Goal: Contribute content

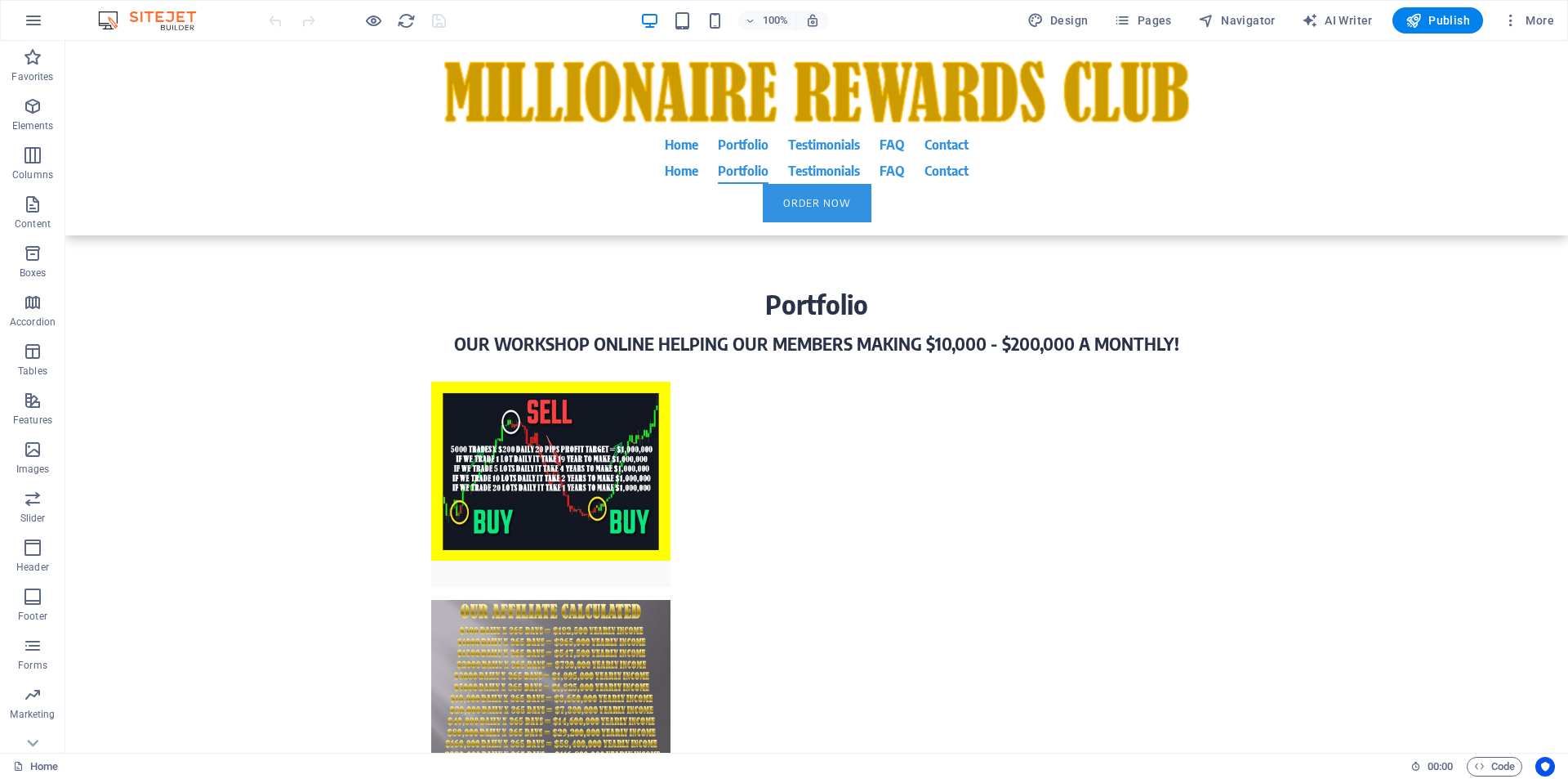
scroll to position [3736, 0]
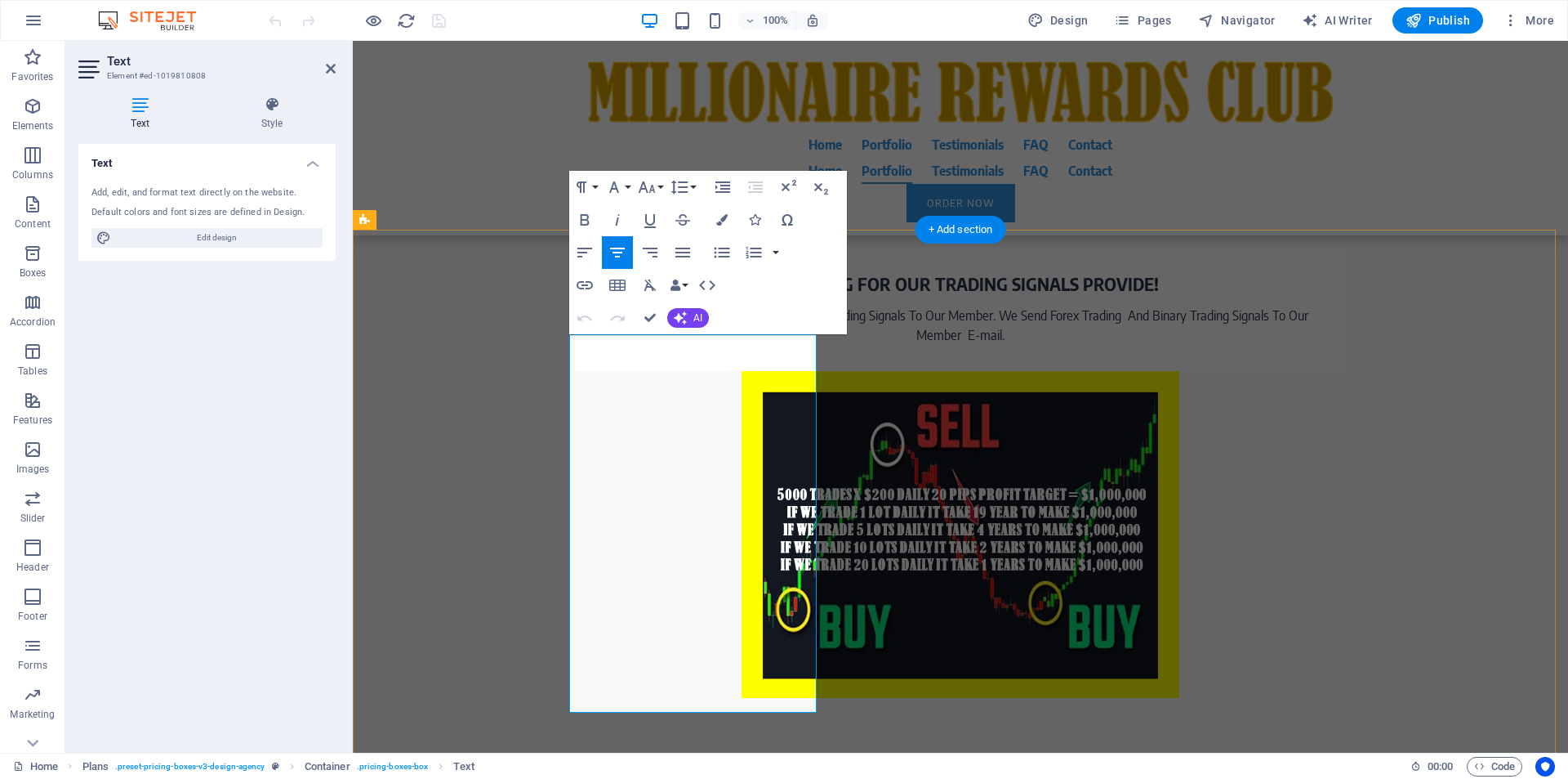
drag, startPoint x: 606, startPoint y: 360, endPoint x: 807, endPoint y: 682, distance: 379.6
drag, startPoint x: 802, startPoint y: 687, endPoint x: 604, endPoint y: 354, distance: 387.4
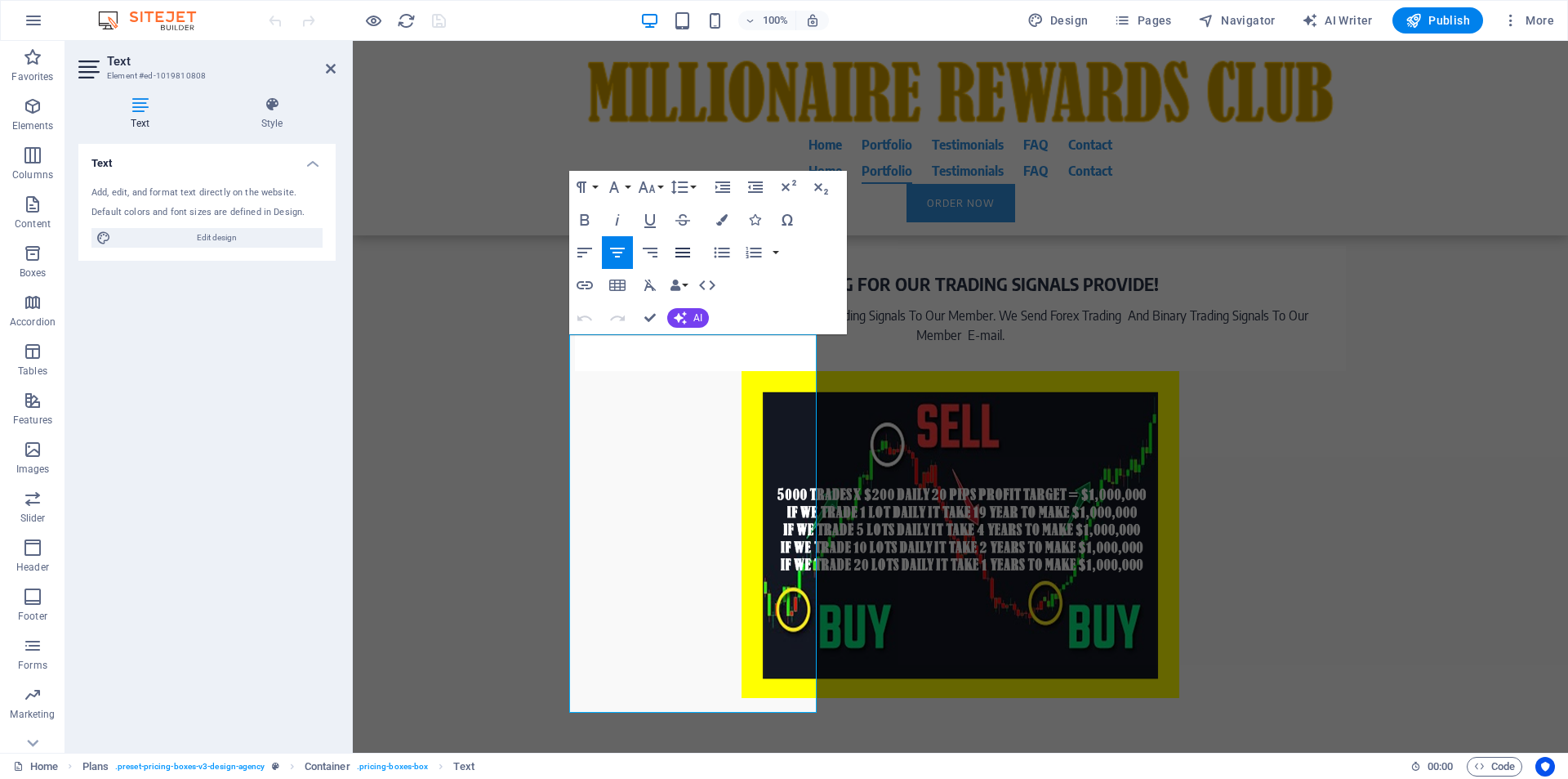
click at [680, 255] on icon "button" at bounding box center [683, 252] width 20 height 20
click at [614, 254] on icon "button" at bounding box center [618, 252] width 20 height 20
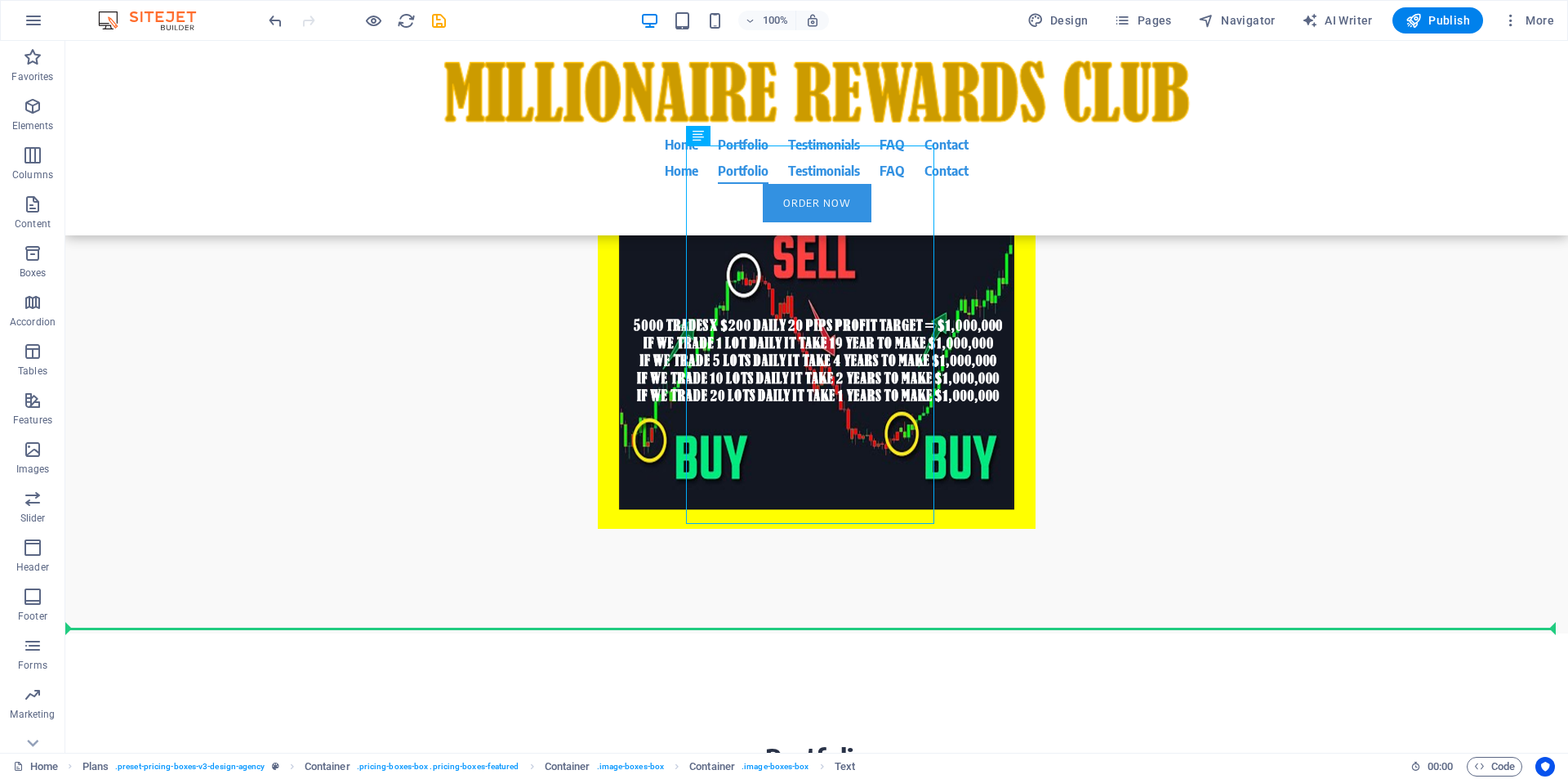
drag, startPoint x: 715, startPoint y: 349, endPoint x: 878, endPoint y: 699, distance: 386.1
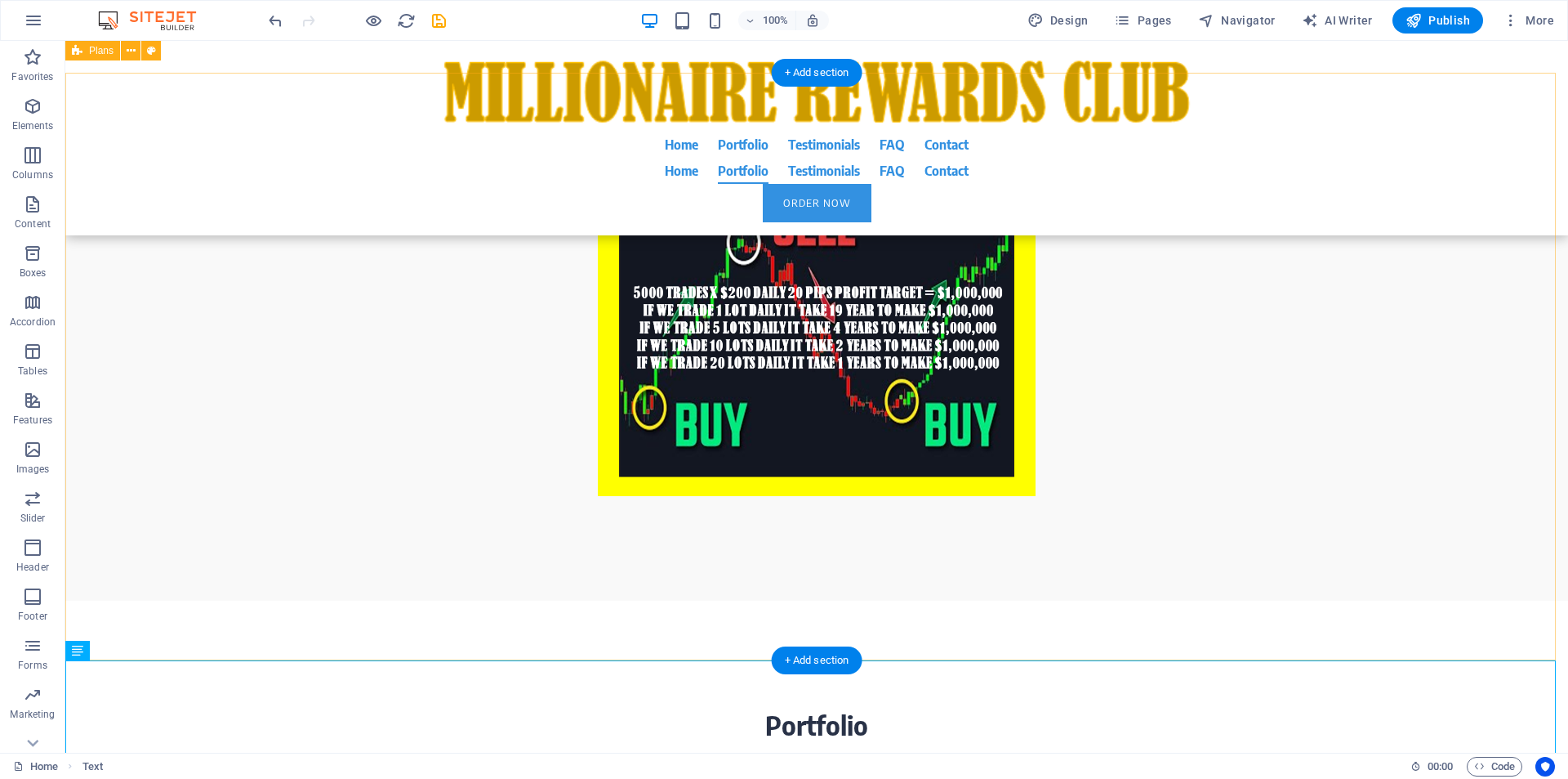
scroll to position [3316, 0]
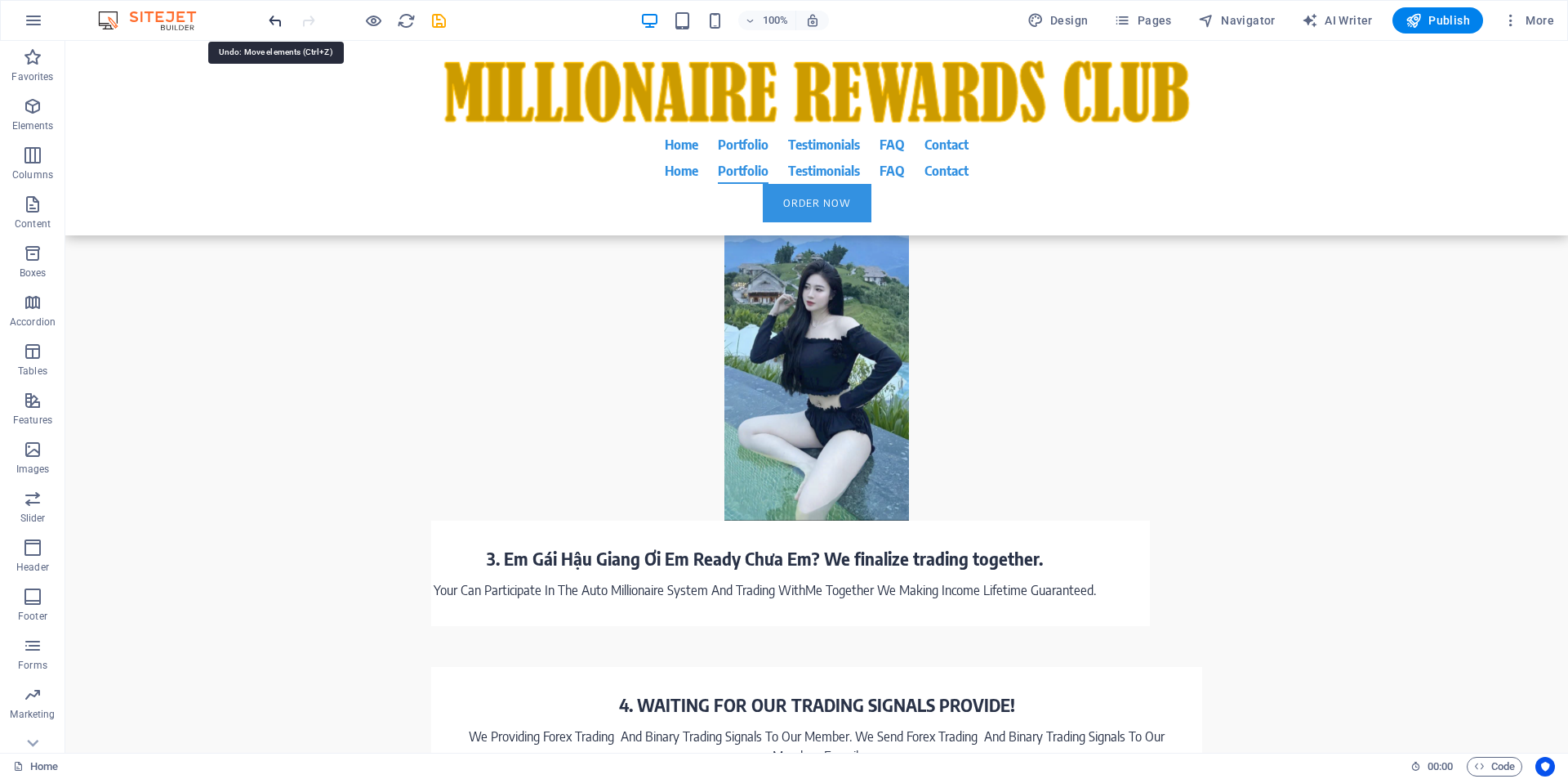
click at [279, 21] on icon "undo" at bounding box center [275, 21] width 19 height 19
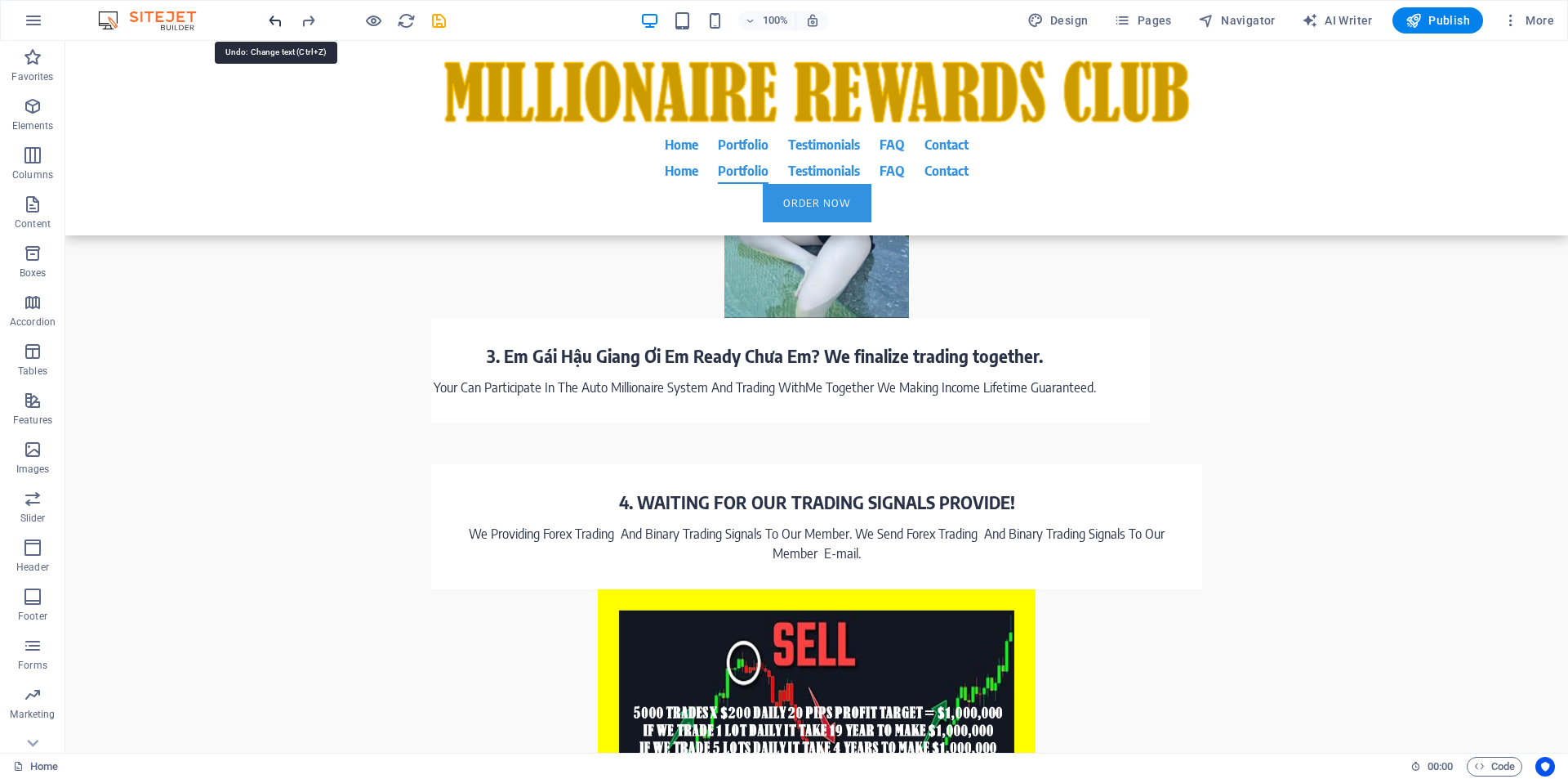
scroll to position [3863, 0]
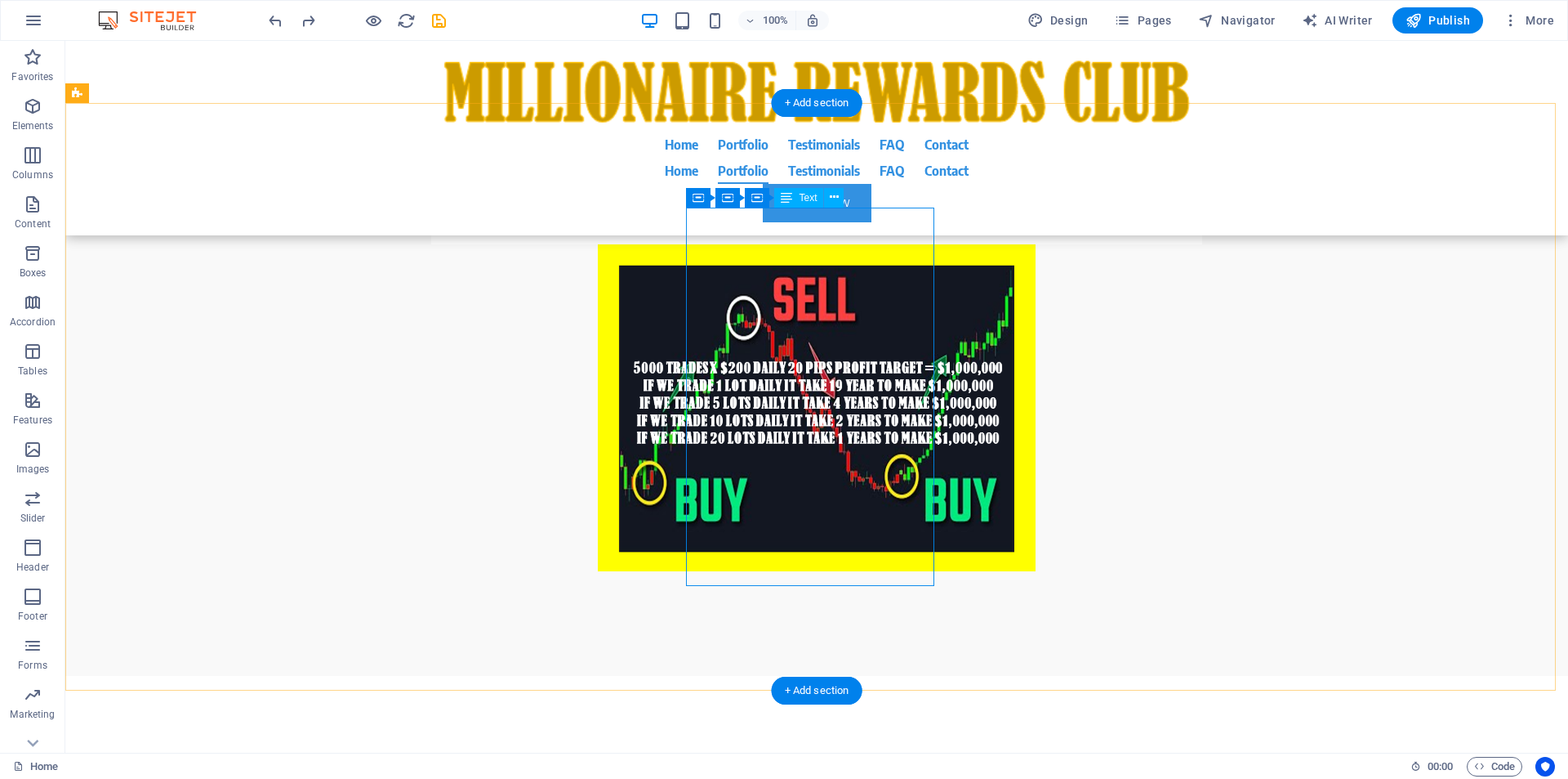
drag, startPoint x: 721, startPoint y: 225, endPoint x: 798, endPoint y: 345, distance: 142.6
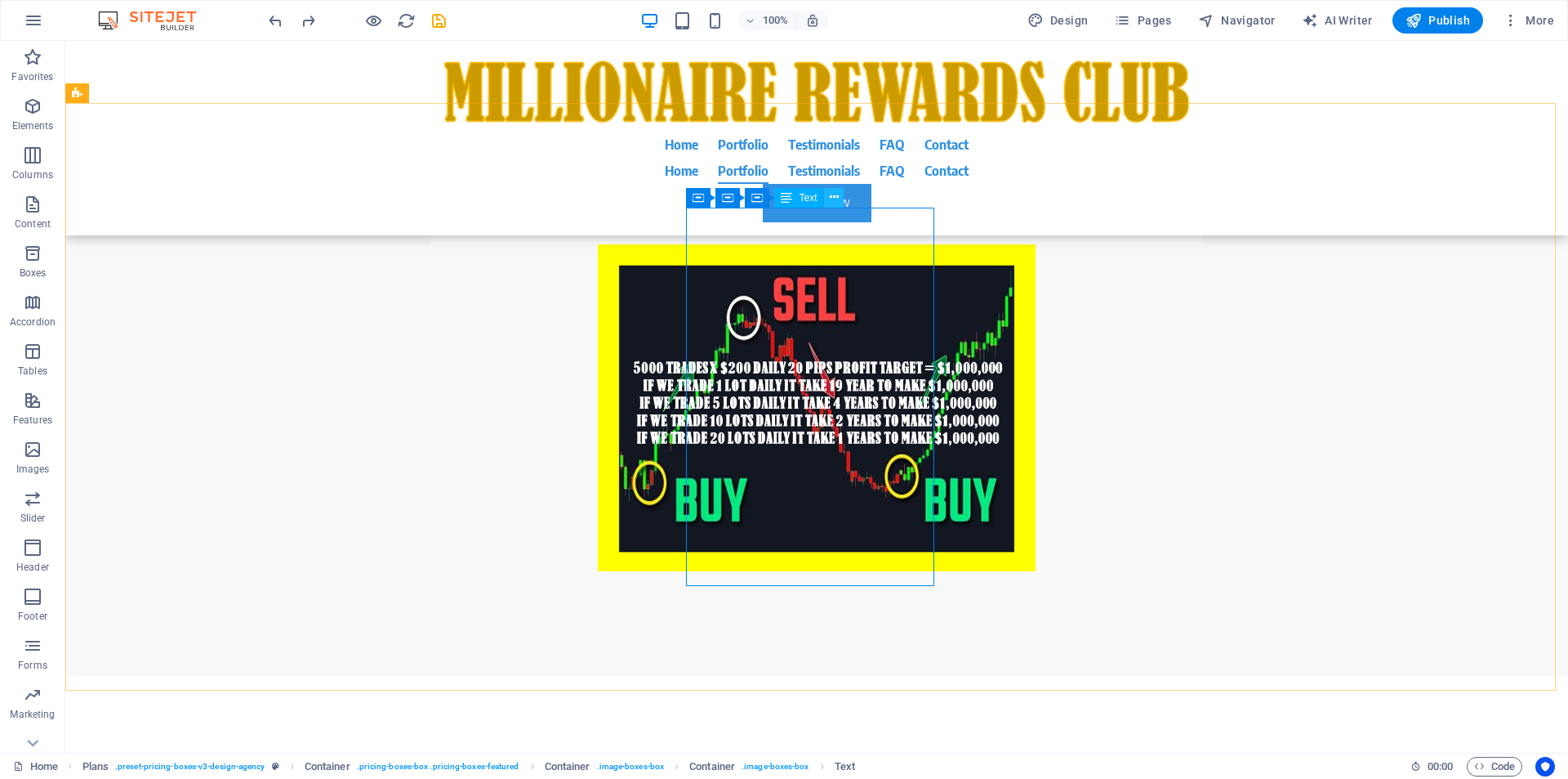
click at [835, 196] on icon at bounding box center [834, 197] width 9 height 17
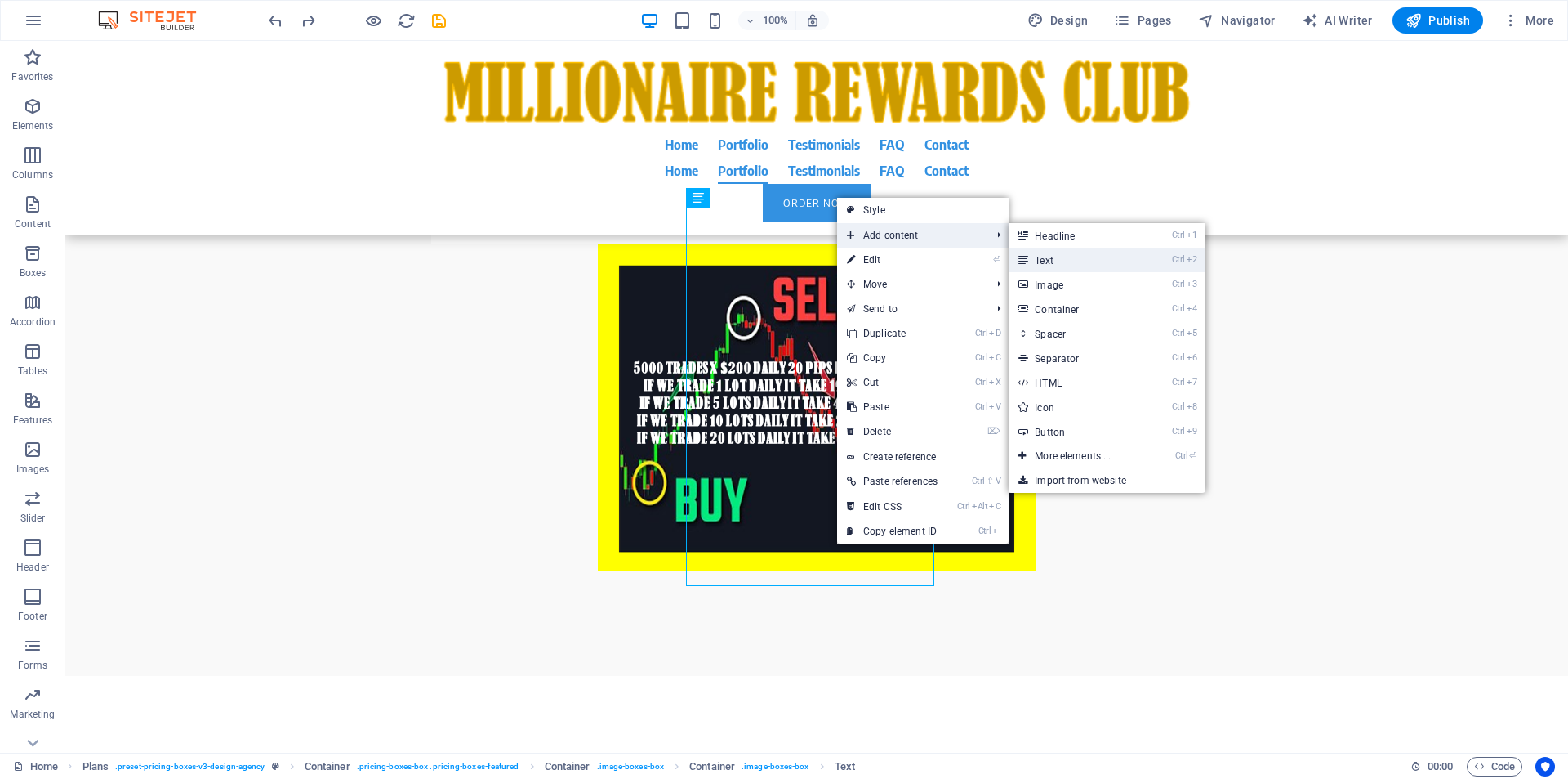
click at [1042, 266] on link "Ctrl 2 Text" at bounding box center [1076, 260] width 135 height 25
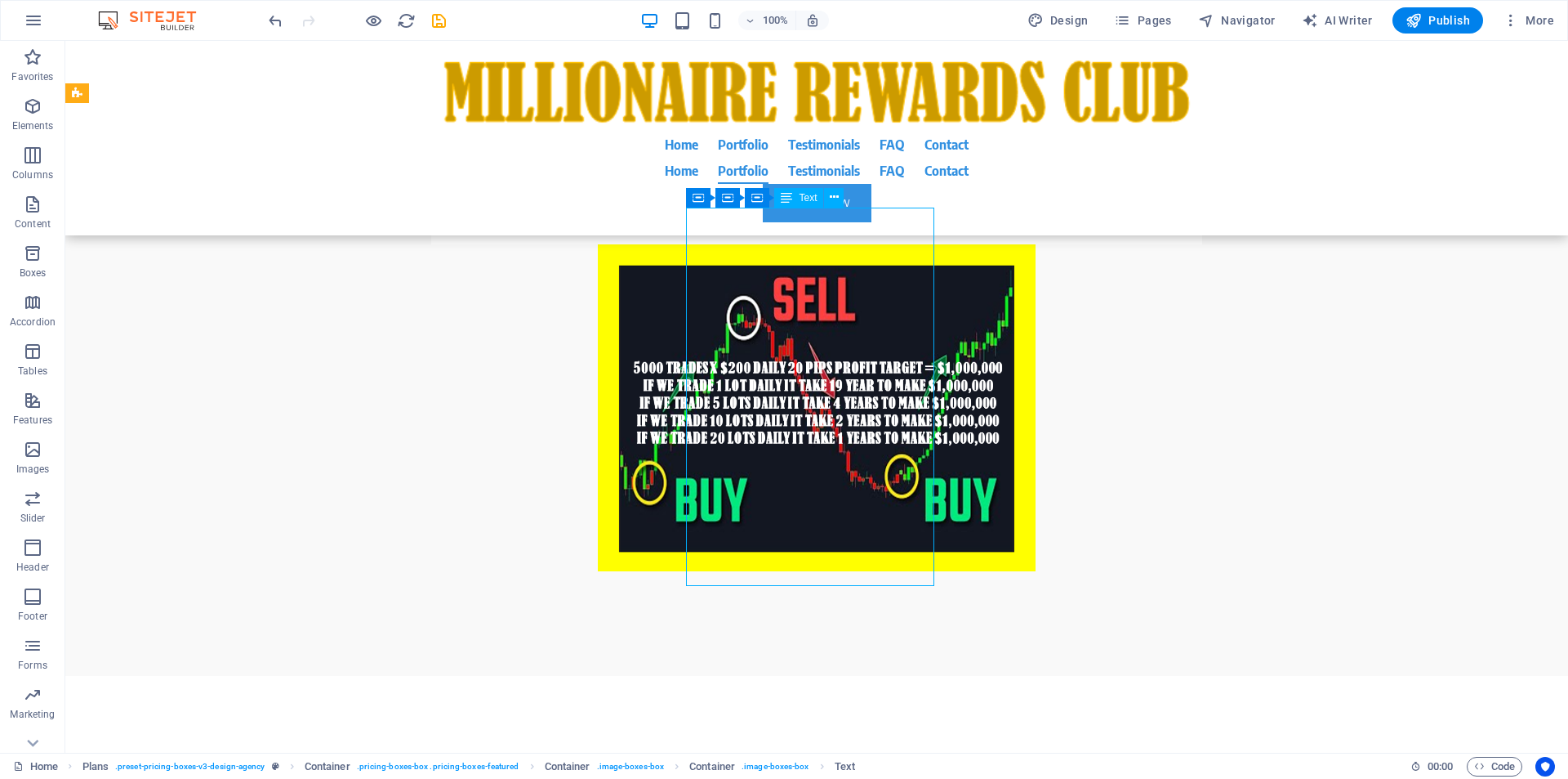
drag, startPoint x: 720, startPoint y: 228, endPoint x: 821, endPoint y: 489, distance: 279.9
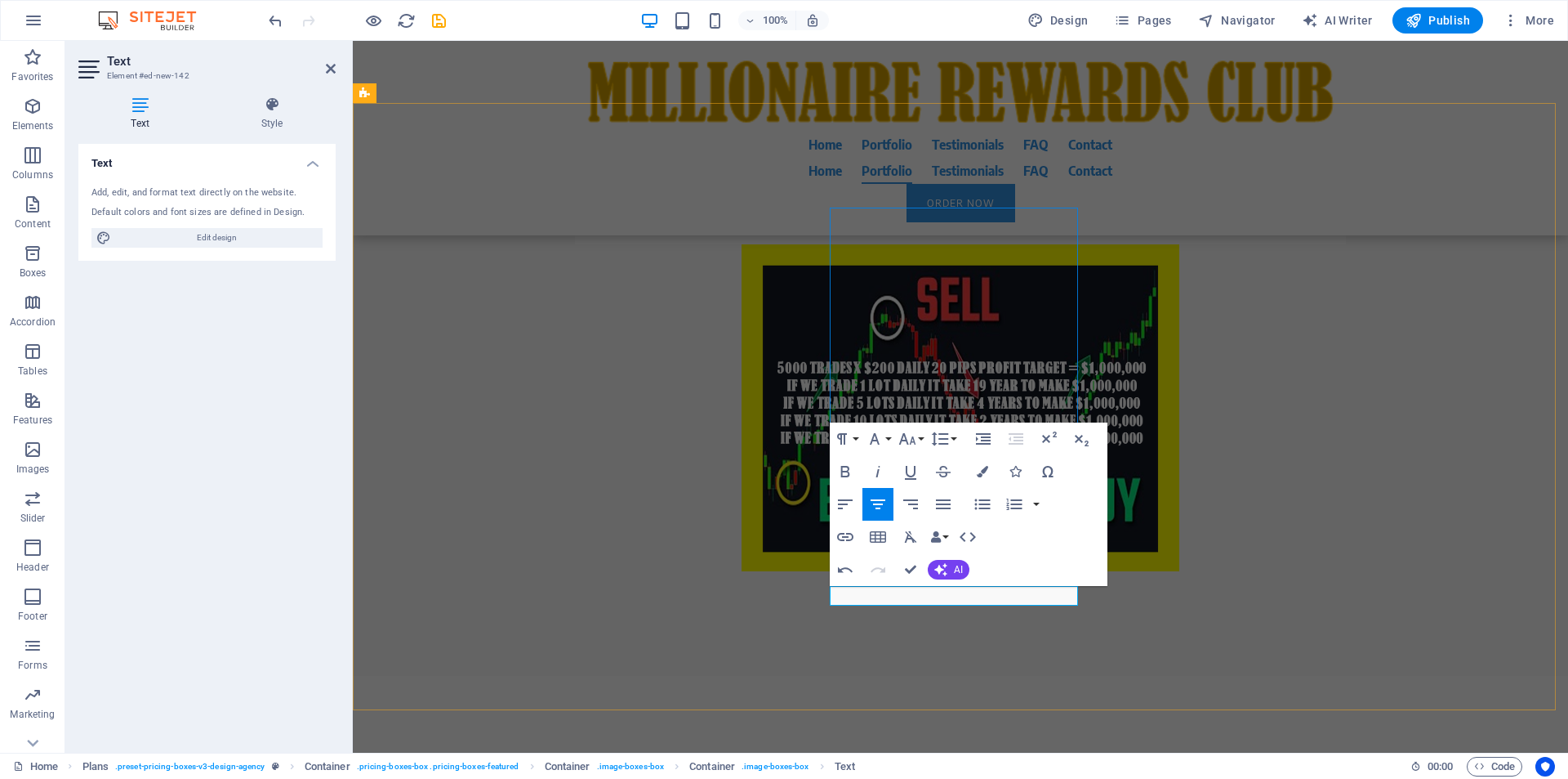
drag, startPoint x: 1001, startPoint y: 597, endPoint x: 905, endPoint y: 320, distance: 293.2
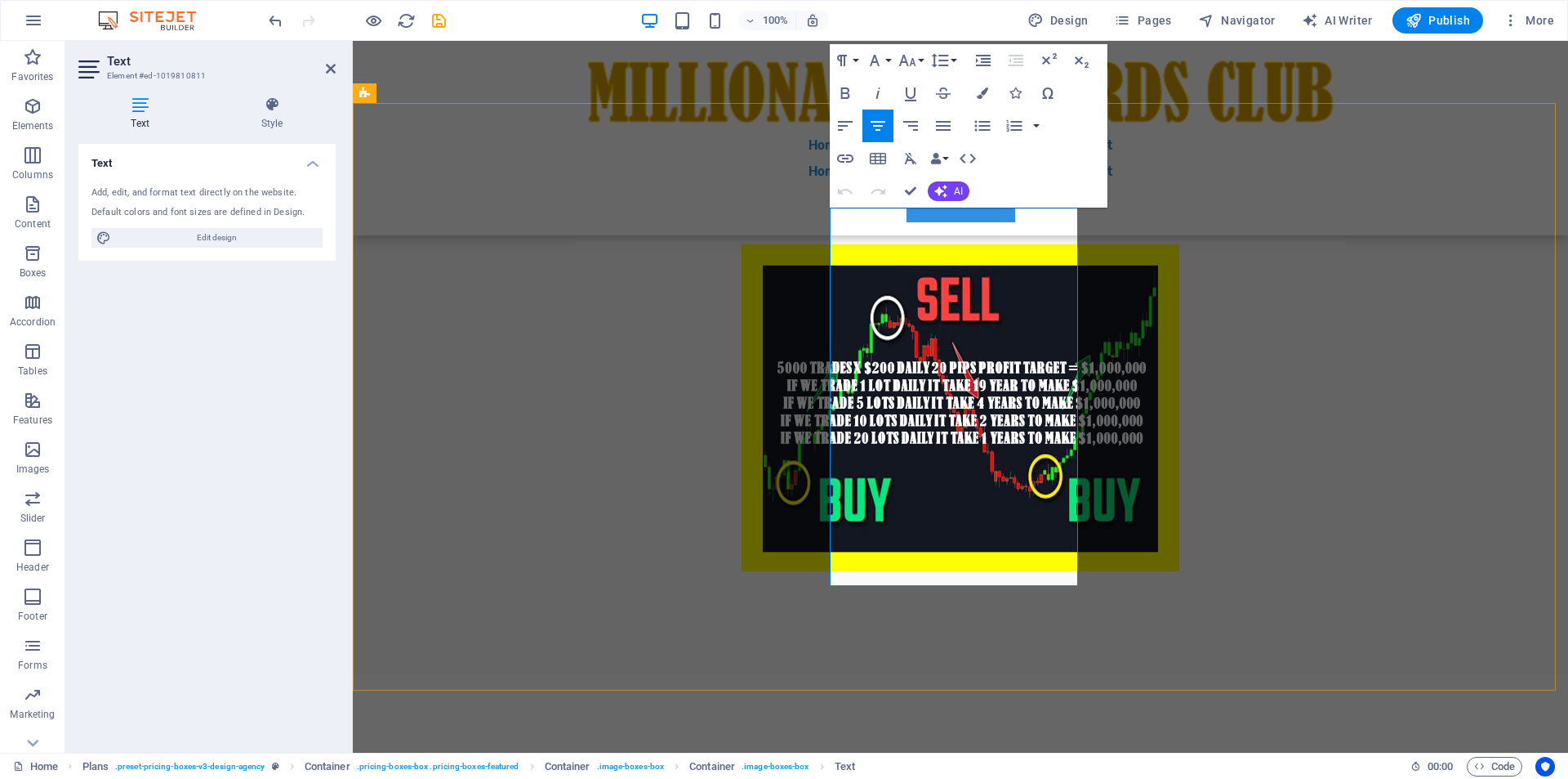
drag, startPoint x: 867, startPoint y: 234, endPoint x: 1049, endPoint y: 558, distance: 371.6
click at [936, 126] on icon "button" at bounding box center [944, 126] width 20 height 20
click at [882, 127] on icon "button" at bounding box center [878, 126] width 20 height 20
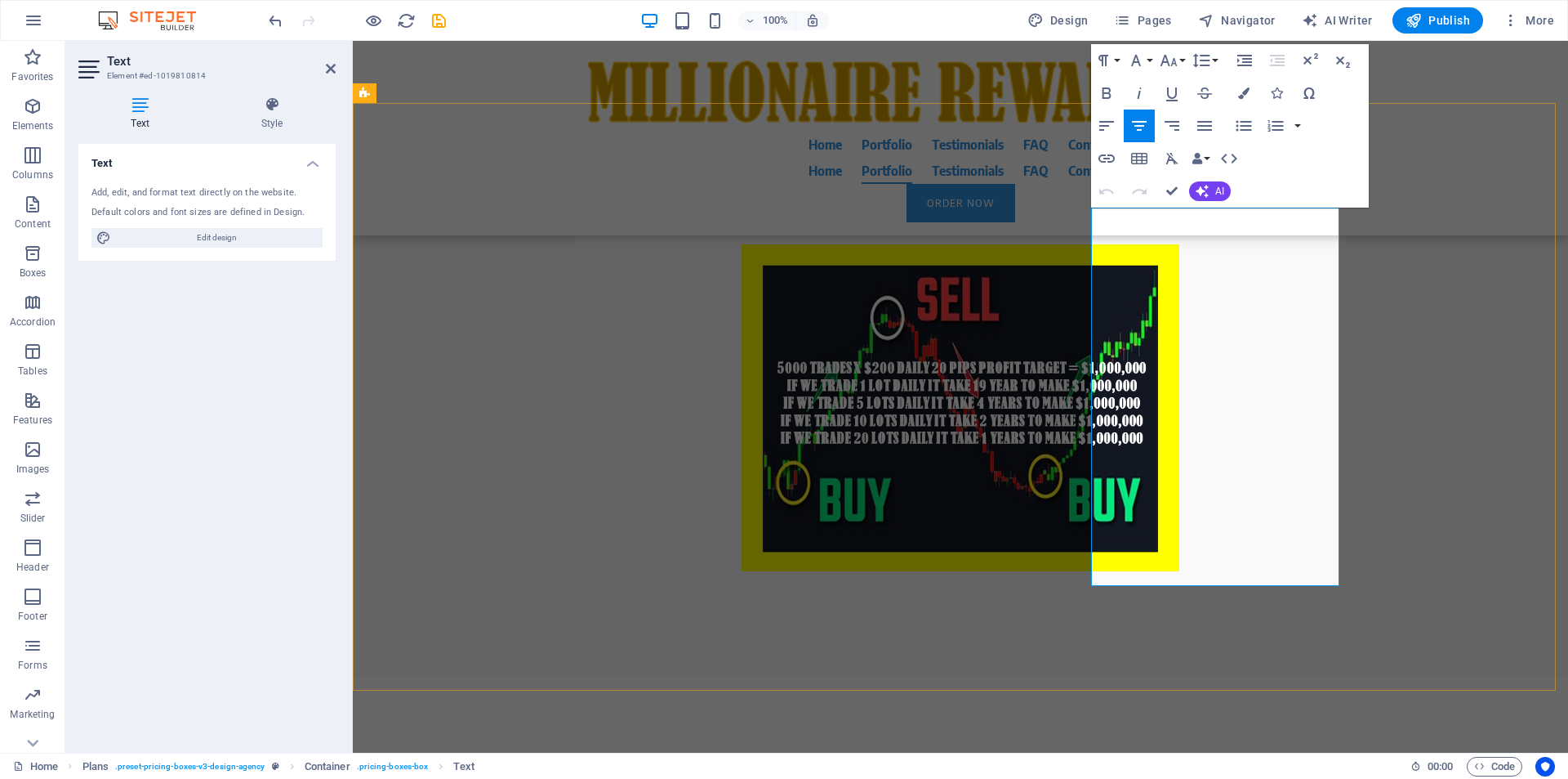
drag, startPoint x: 1129, startPoint y: 232, endPoint x: 1324, endPoint y: 565, distance: 385.9
click at [1203, 130] on icon "button" at bounding box center [1205, 126] width 15 height 10
click at [1142, 127] on icon "button" at bounding box center [1139, 126] width 20 height 20
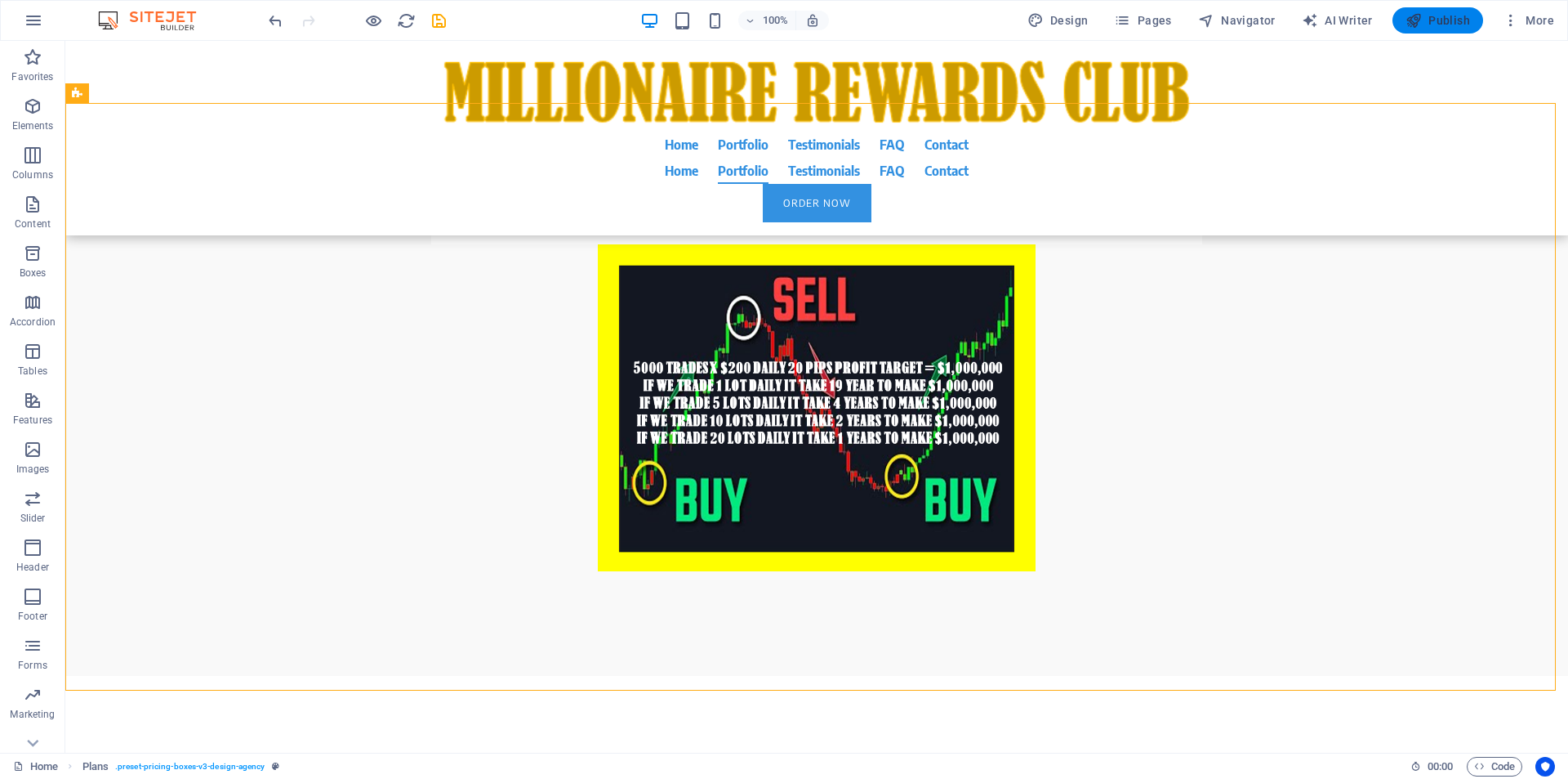
click at [1448, 26] on span "Publish" at bounding box center [1437, 21] width 65 height 16
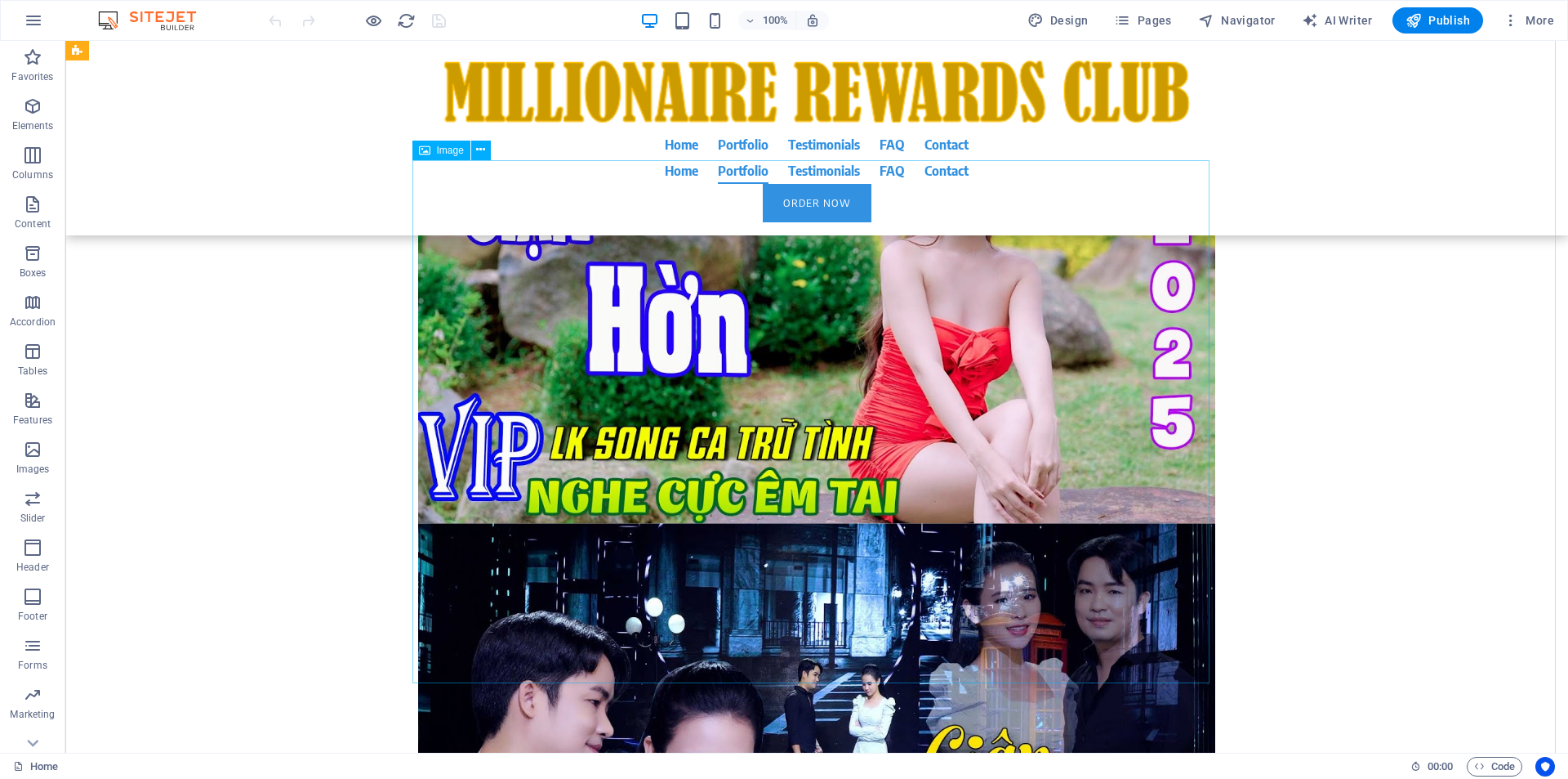
scroll to position [38607, 0]
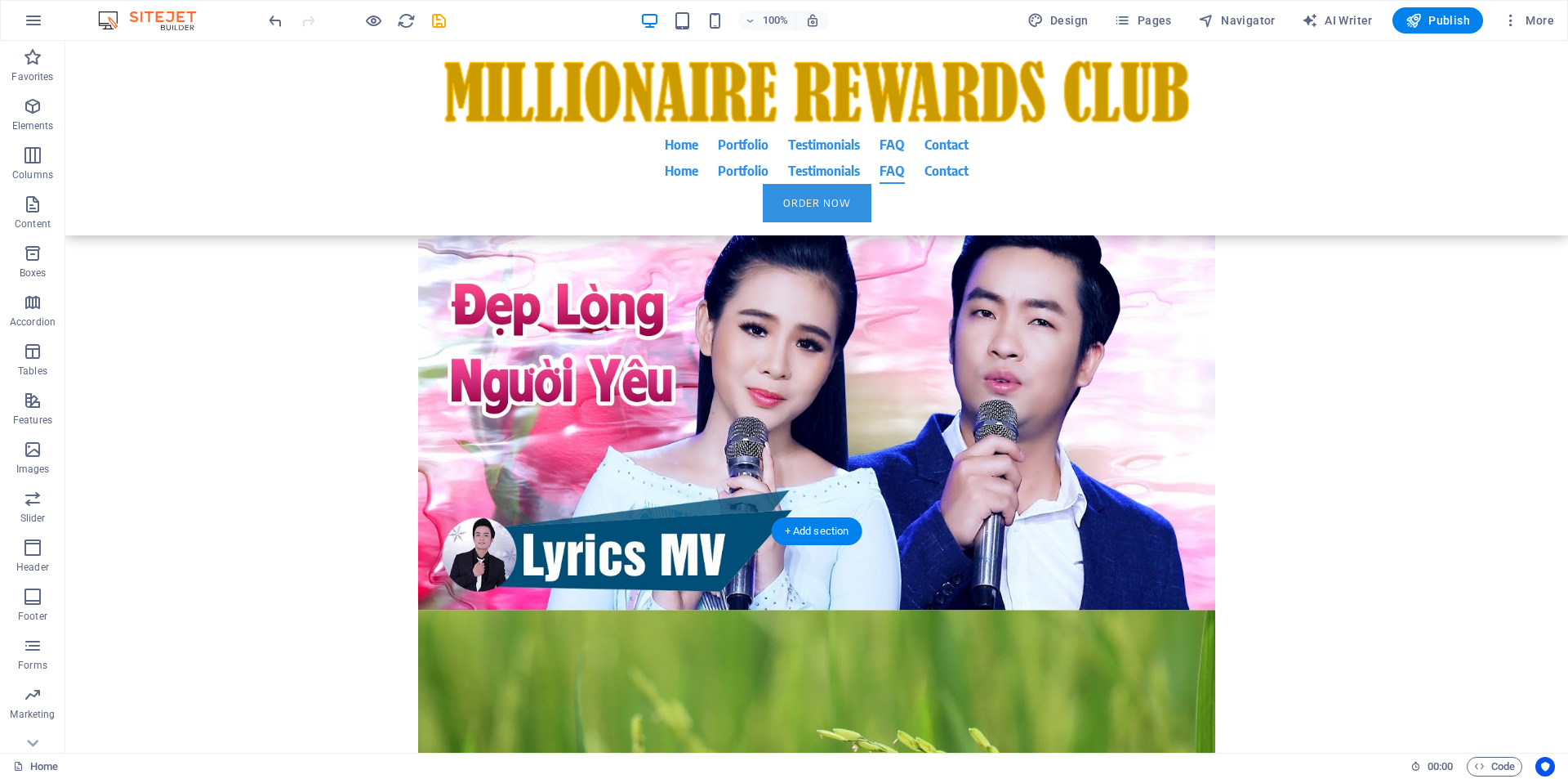
scroll to position [43456, 0]
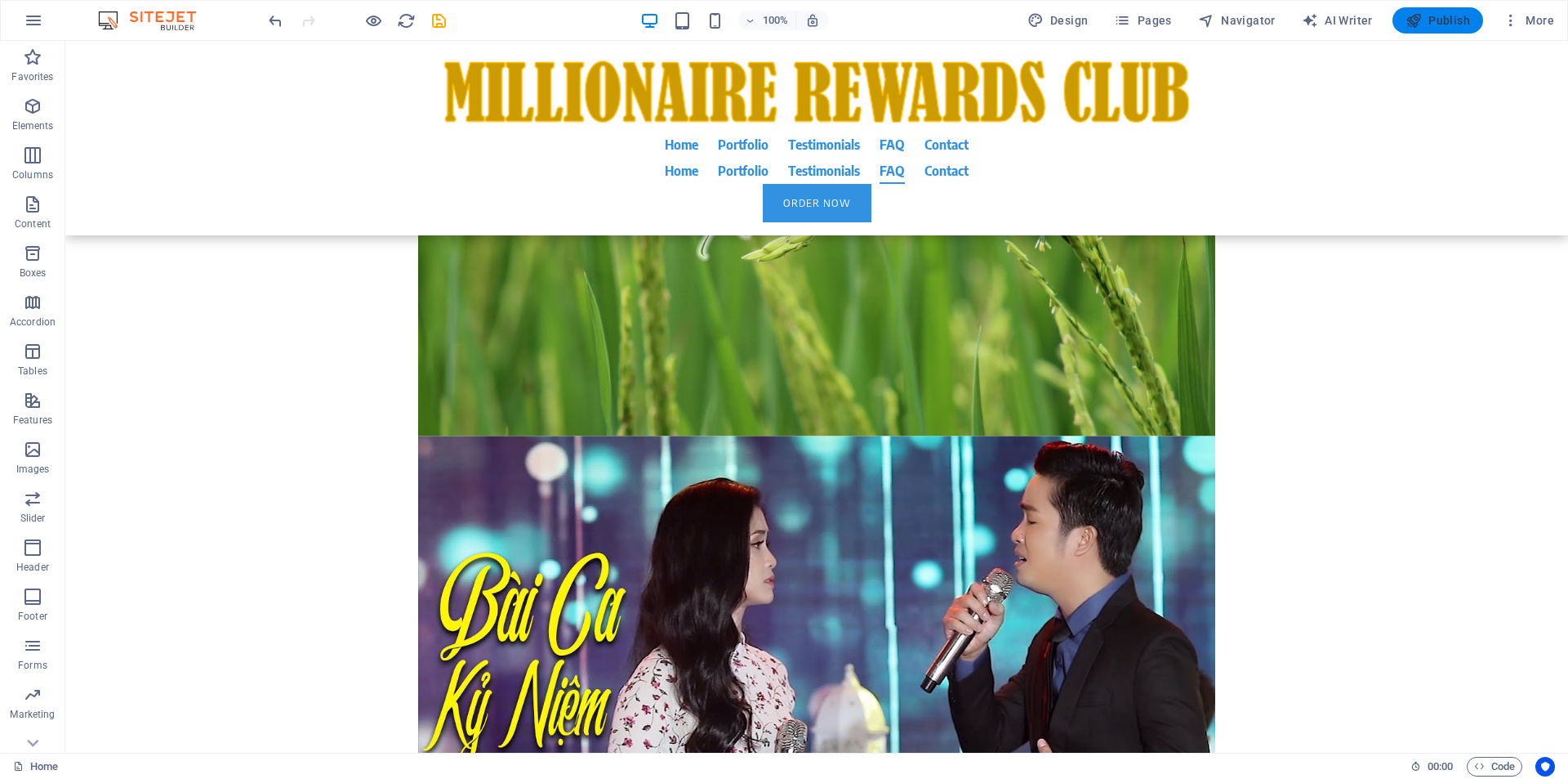
click at [1442, 31] on button "Publish" at bounding box center [1437, 21] width 90 height 26
click at [1442, 30] on button "Publish" at bounding box center [1437, 21] width 90 height 26
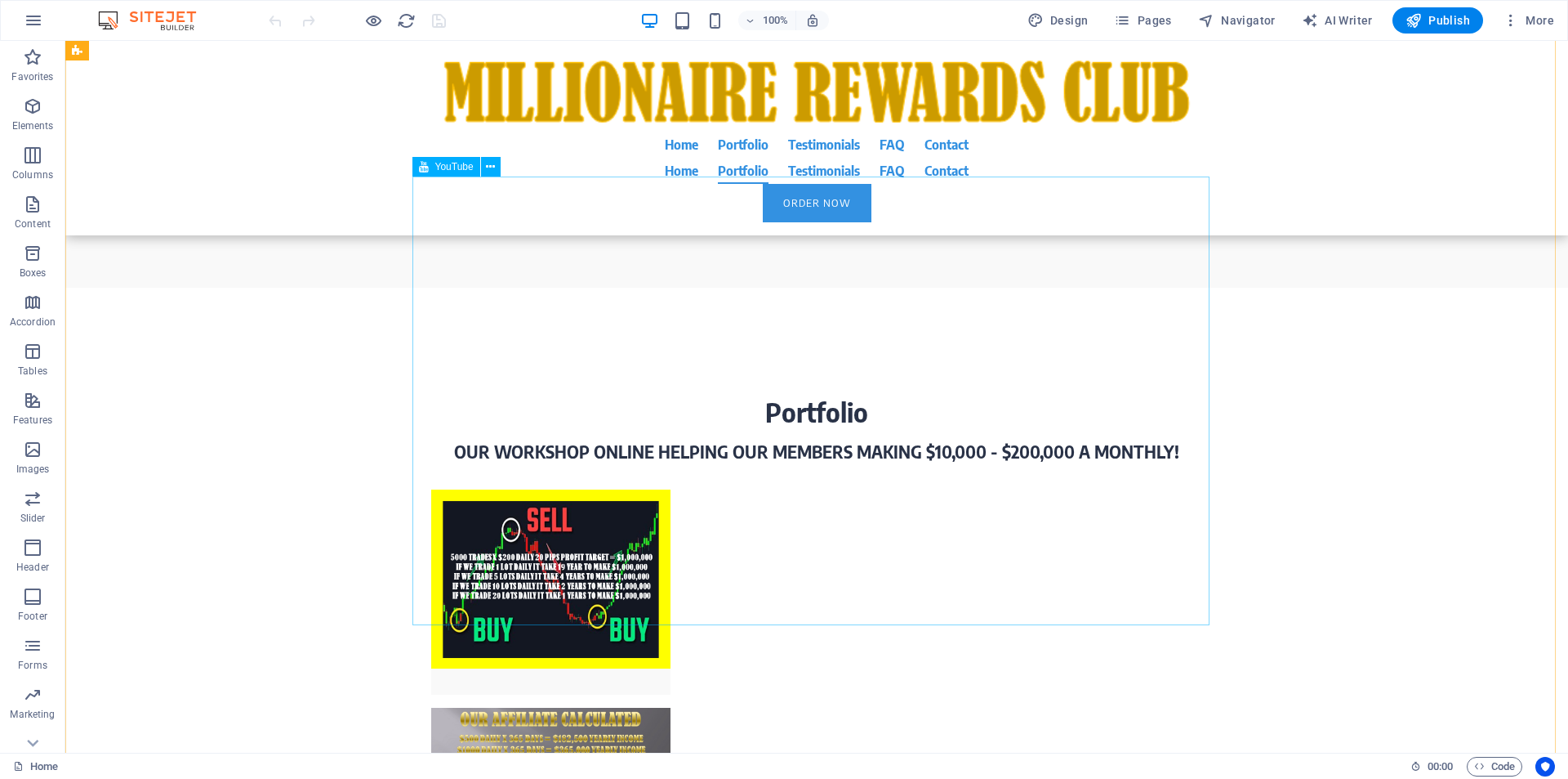
scroll to position [4225, 0]
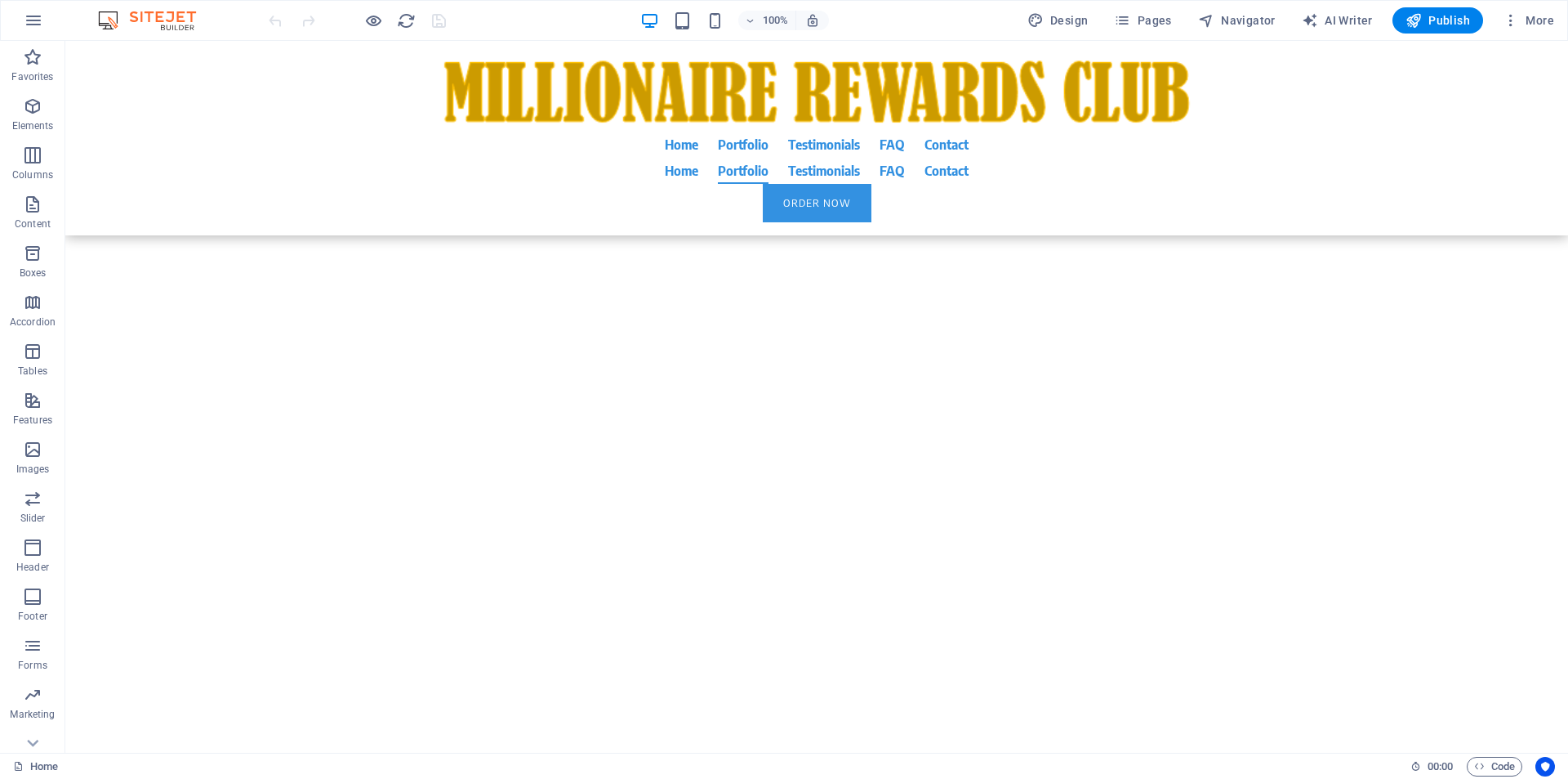
scroll to position [16187, 0]
drag, startPoint x: 278, startPoint y: 472, endPoint x: 286, endPoint y: 466, distance: 10.0
